Goal: Check status: Check status

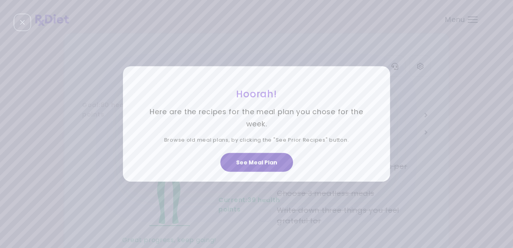
click at [260, 165] on button "See Meal Plan" at bounding box center [256, 162] width 73 height 19
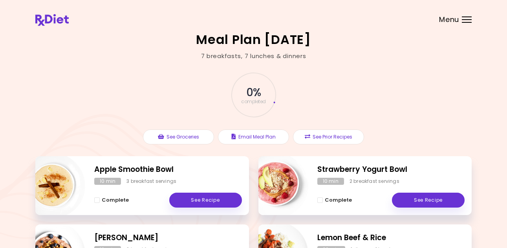
click at [449, 20] on span "Menu" at bounding box center [449, 19] width 20 height 7
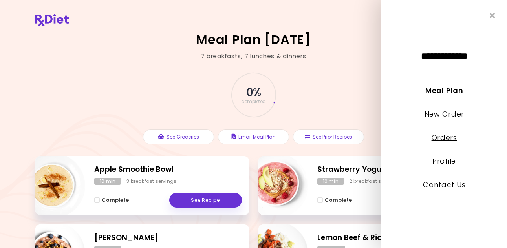
click at [449, 136] on link "Orders" at bounding box center [444, 138] width 26 height 10
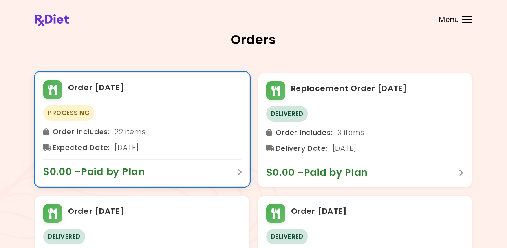
click at [177, 170] on div "$0.00 - Paid by Plan" at bounding box center [142, 169] width 198 height 19
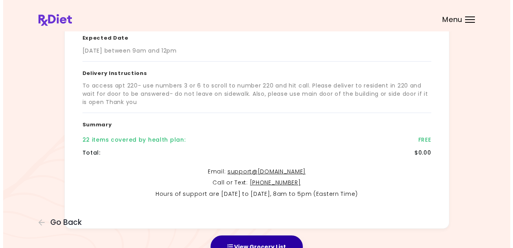
scroll to position [187, 0]
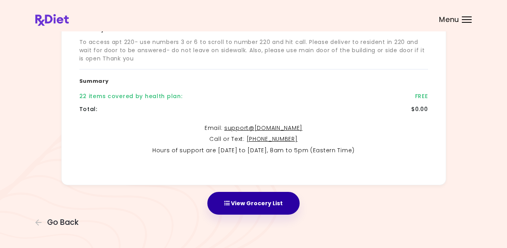
click at [254, 201] on button "View Grocery List" at bounding box center [253, 203] width 92 height 23
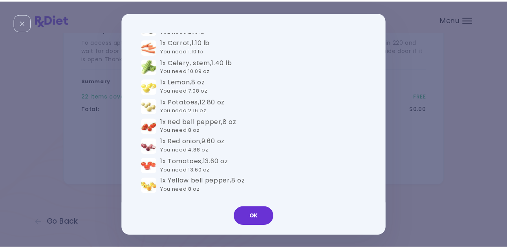
scroll to position [511, 0]
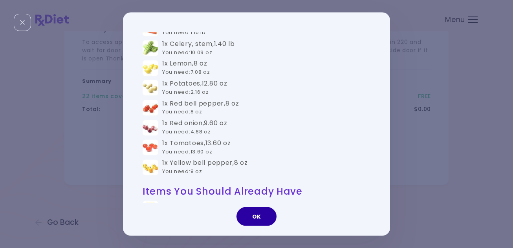
click at [249, 218] on button "OK" at bounding box center [257, 216] width 40 height 19
